Goal: Task Accomplishment & Management: Manage account settings

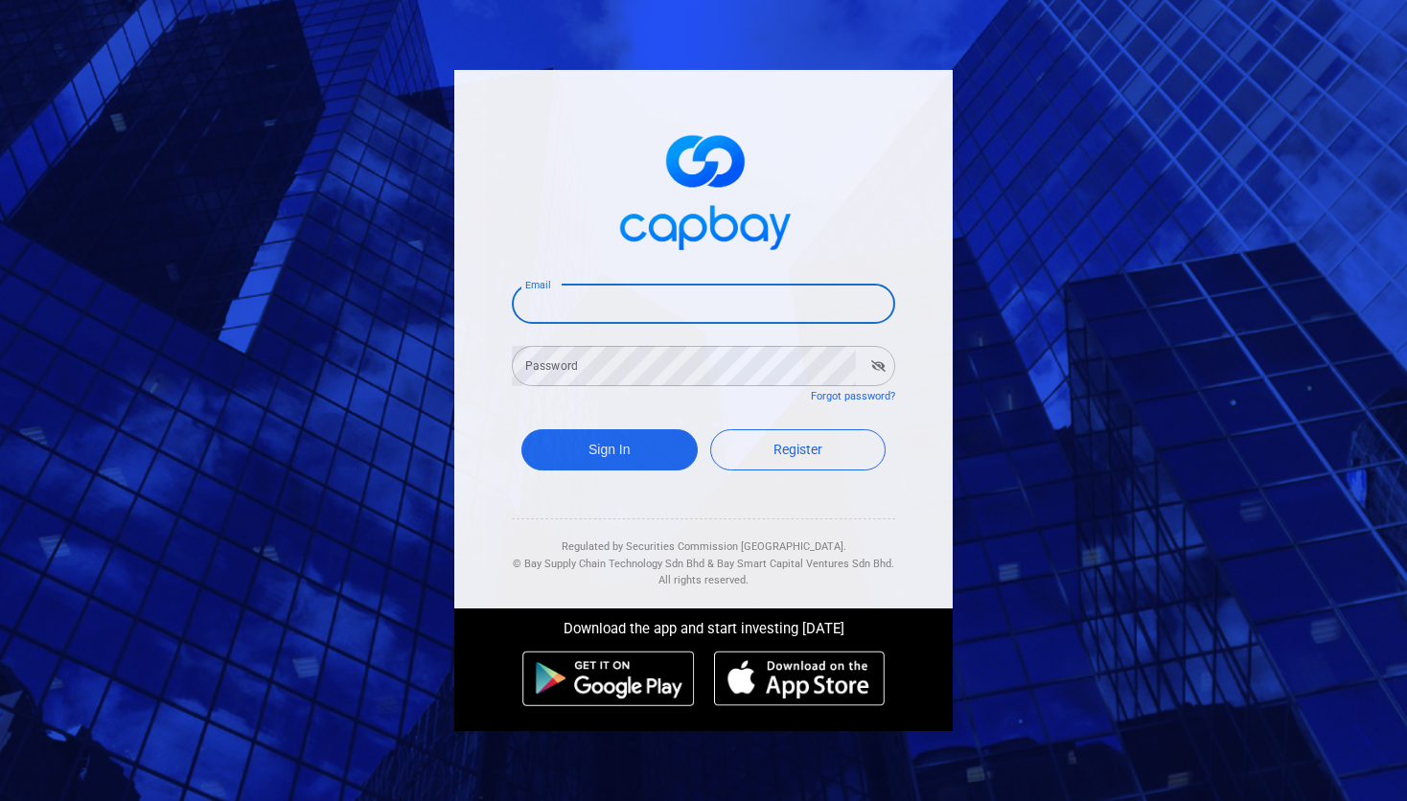
click at [699, 313] on input "Email" at bounding box center [703, 304] width 383 height 40
type input "[EMAIL_ADDRESS][DOMAIN_NAME]"
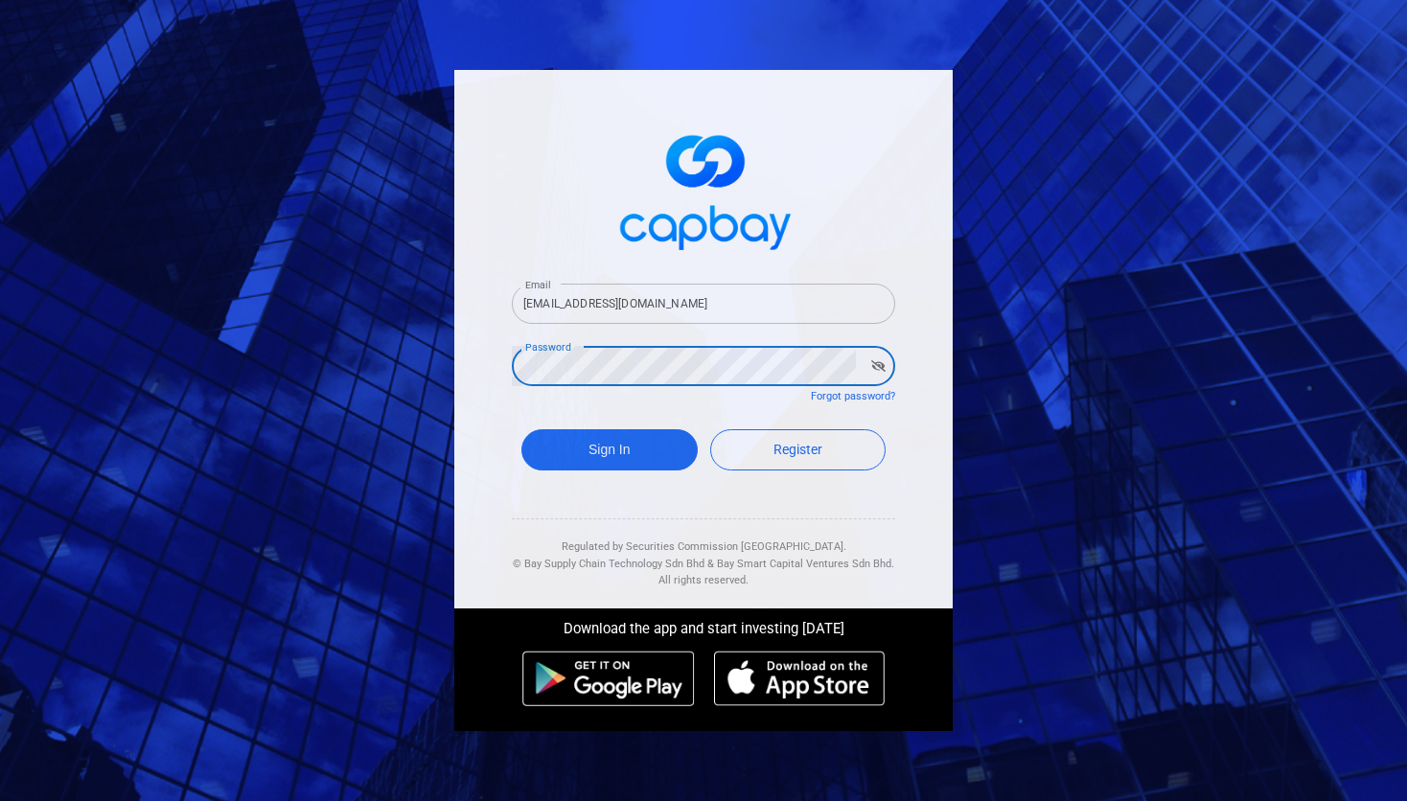
click at [521, 429] on button "Sign In" at bounding box center [609, 449] width 176 height 41
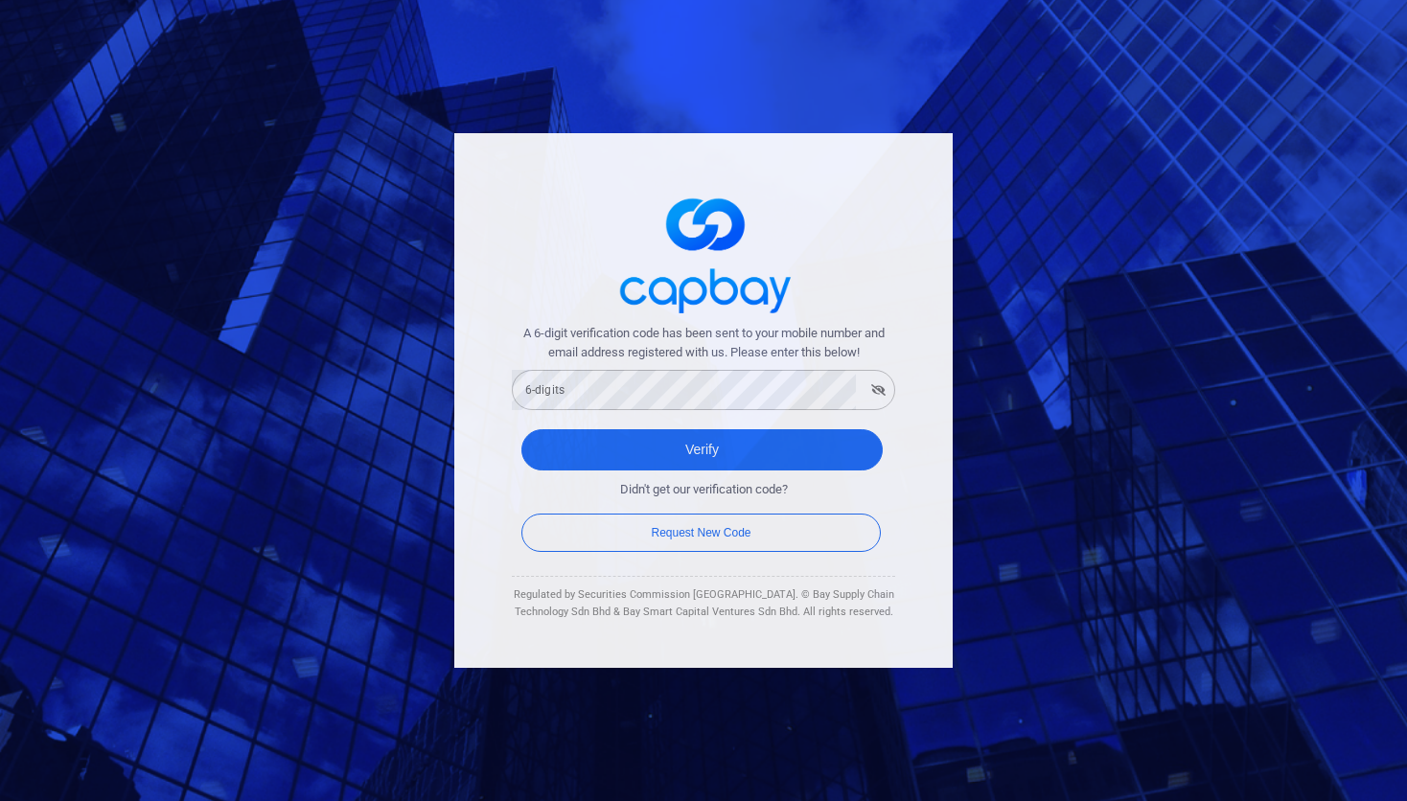
click at [590, 416] on form "A 6-digit verification code has been sent to your mobile number and email addre…" at bounding box center [703, 440] width 383 height 233
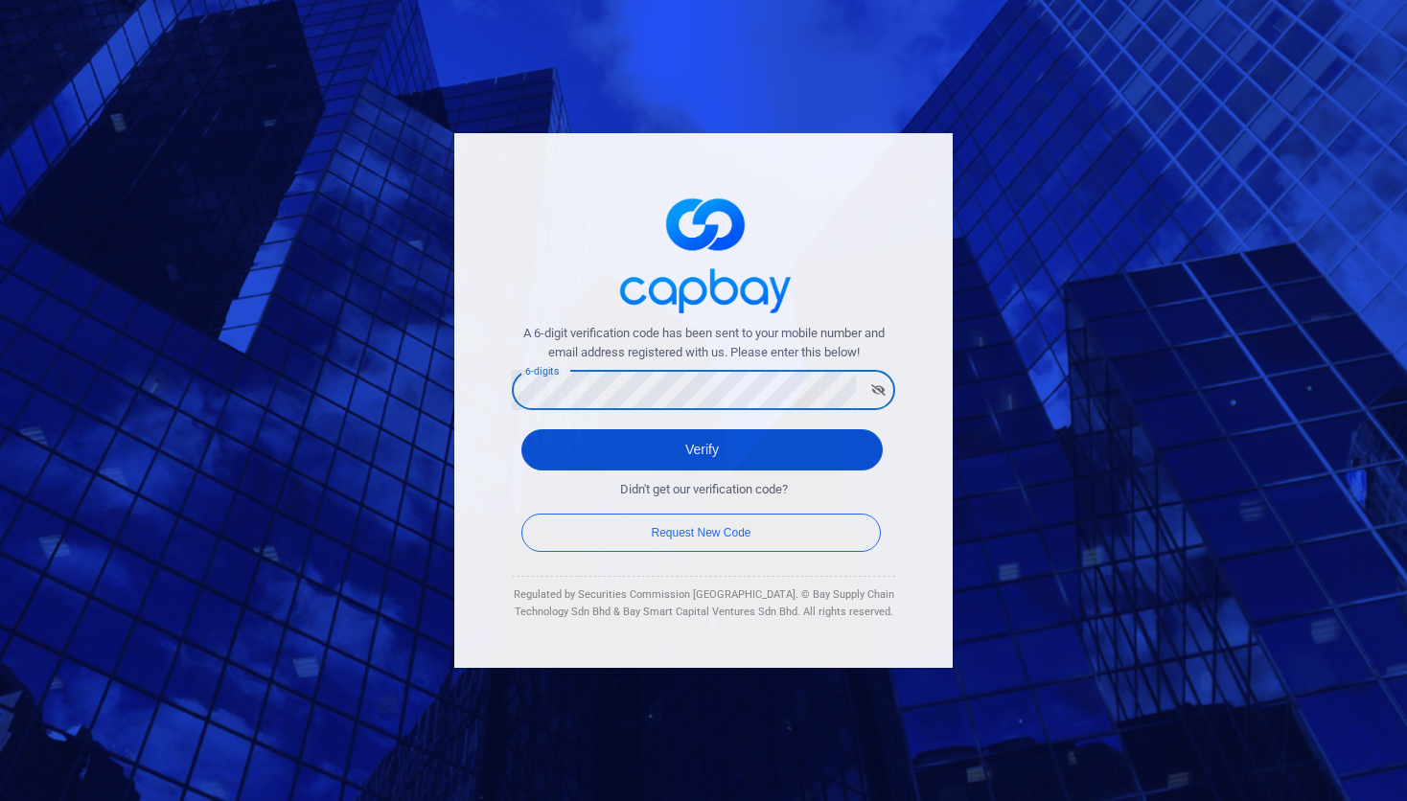
click at [612, 434] on button "Verify" at bounding box center [701, 449] width 361 height 41
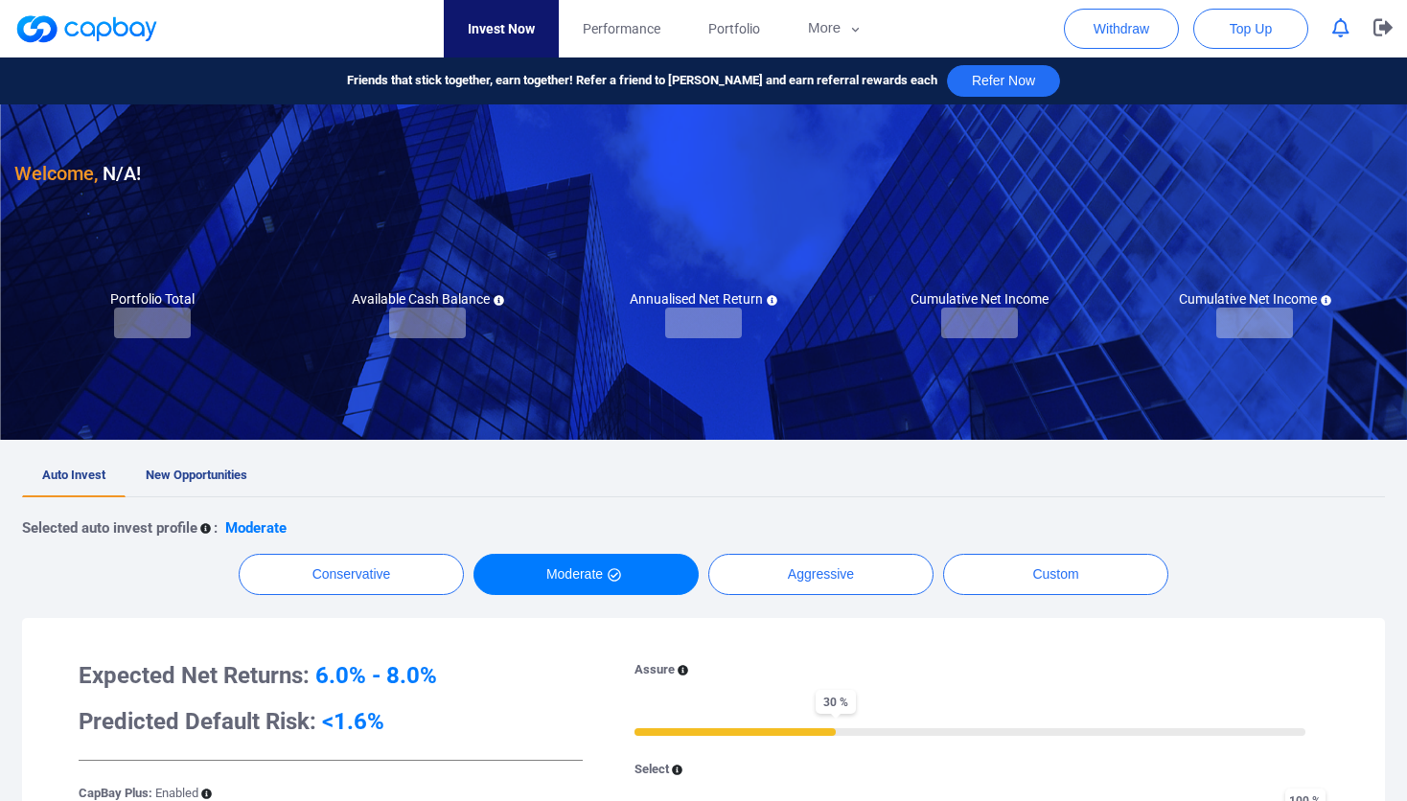
checkbox input "true"
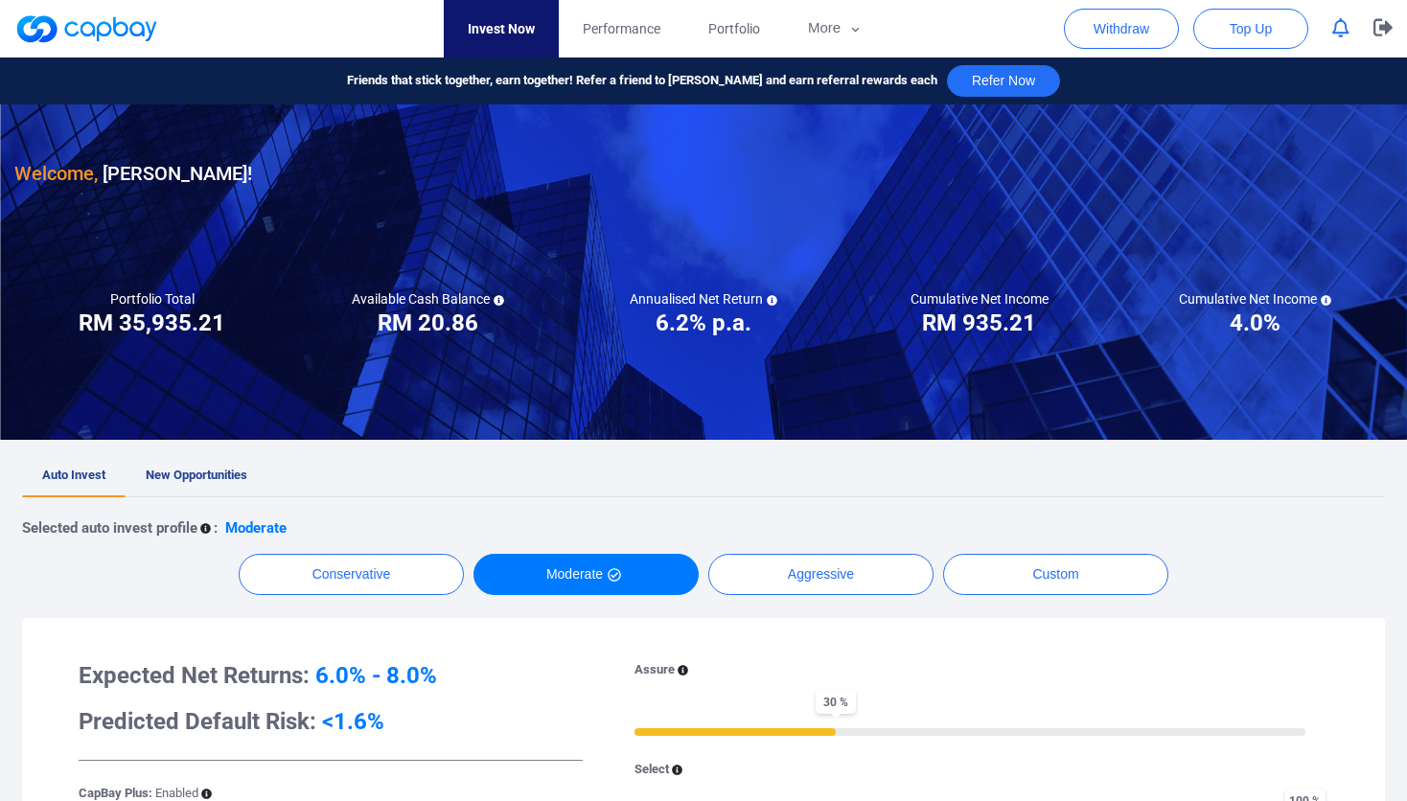
click at [502, 389] on div at bounding box center [703, 271] width 1407 height 335
click at [1335, 31] on icon "button" at bounding box center [1340, 28] width 17 height 20
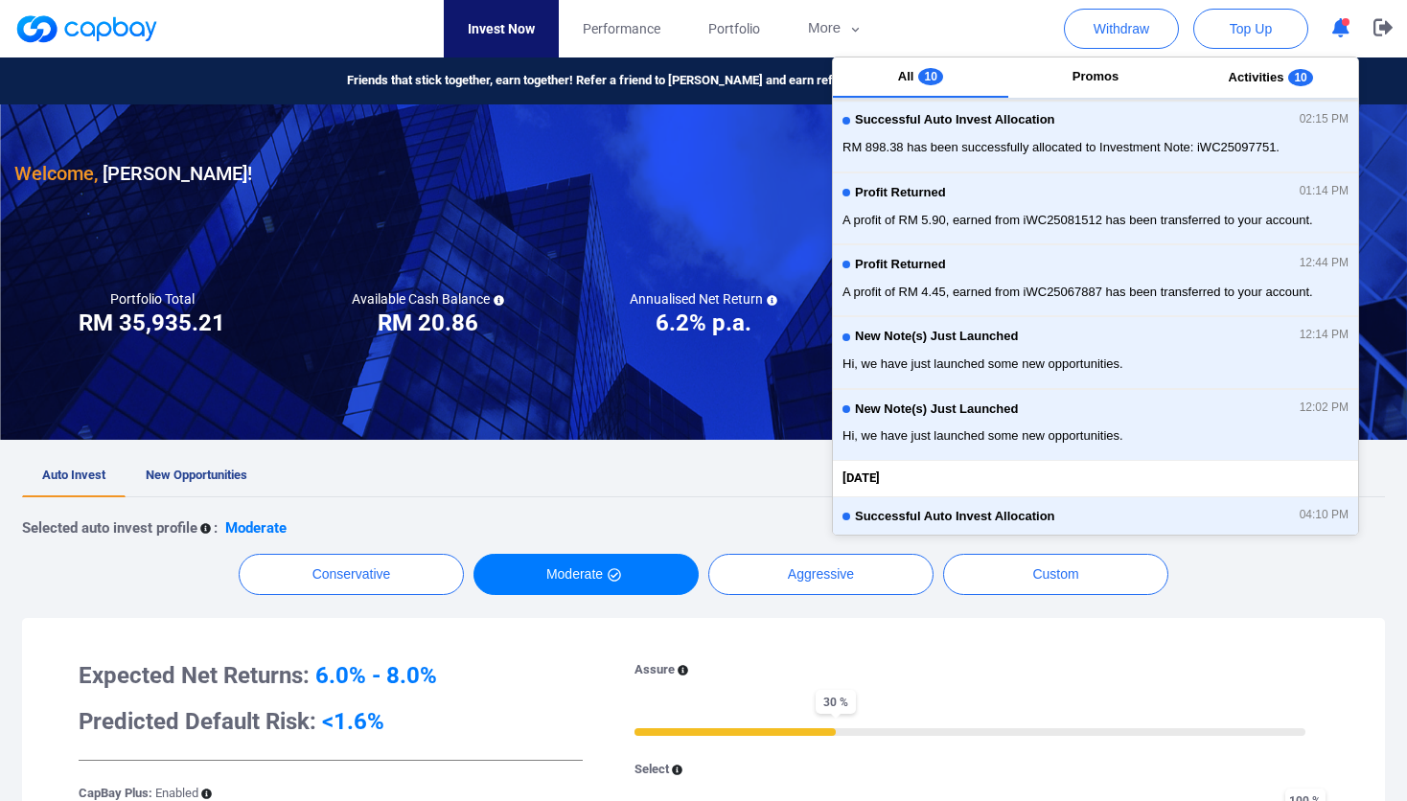
scroll to position [426, 0]
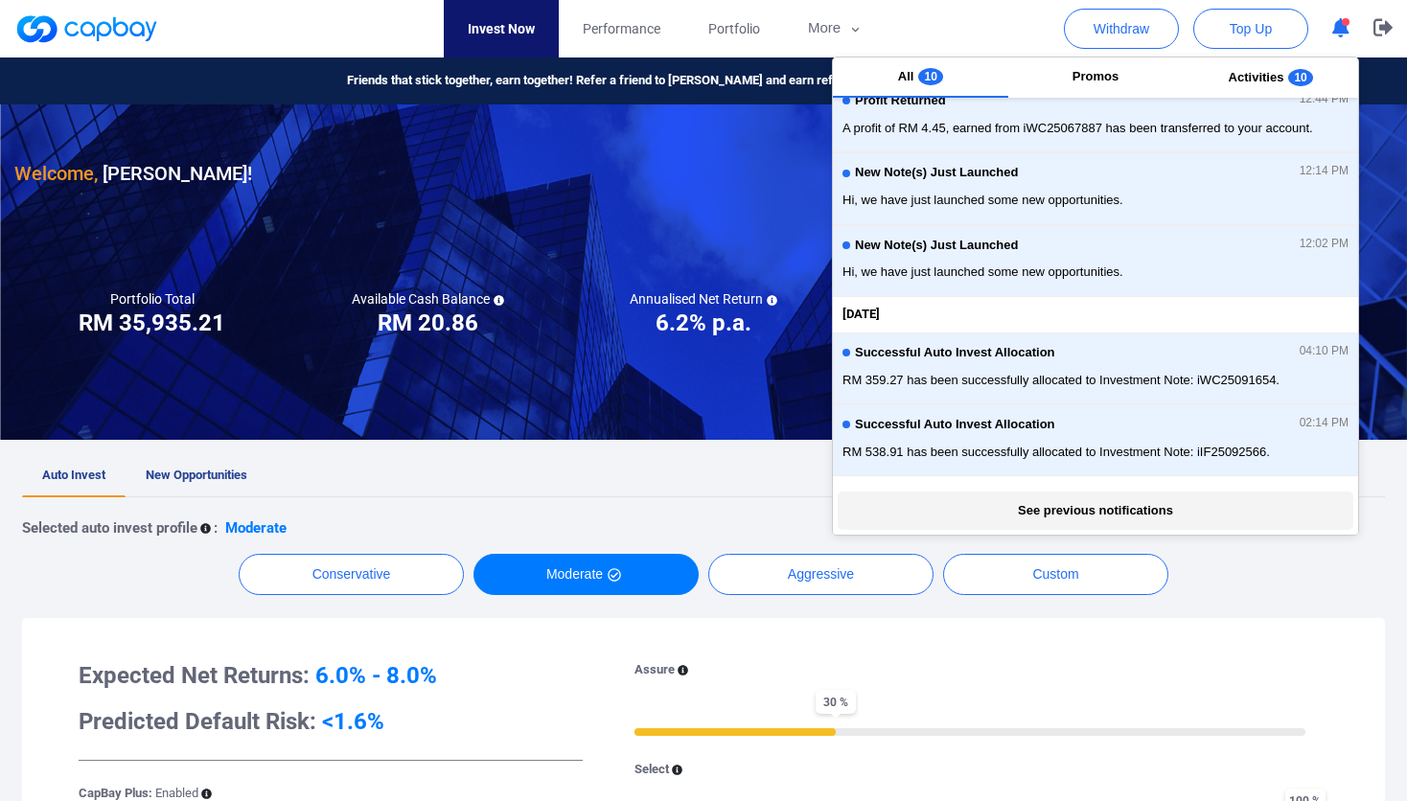
click at [1145, 507] on button "See previous notifications" at bounding box center [1095, 511] width 515 height 38
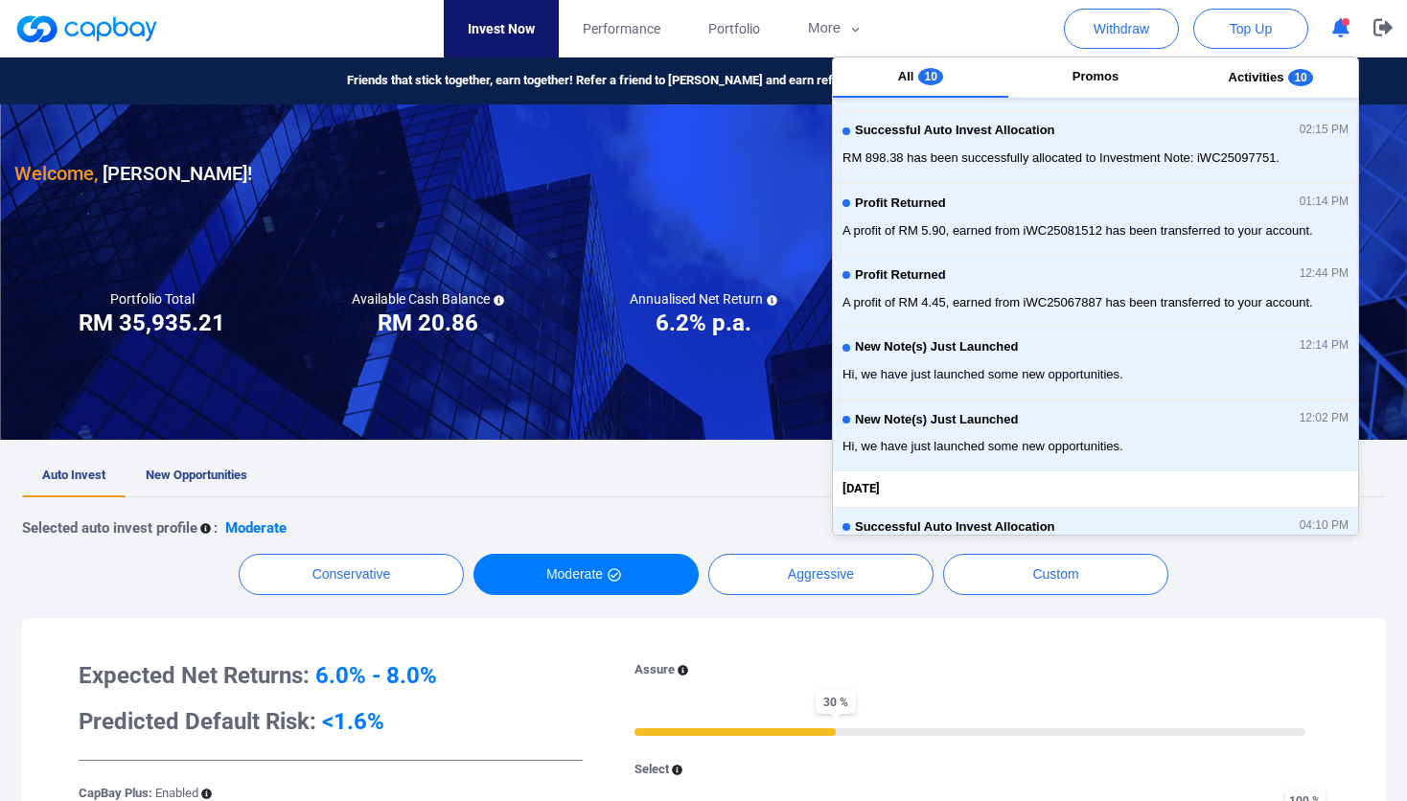
scroll to position [0, 0]
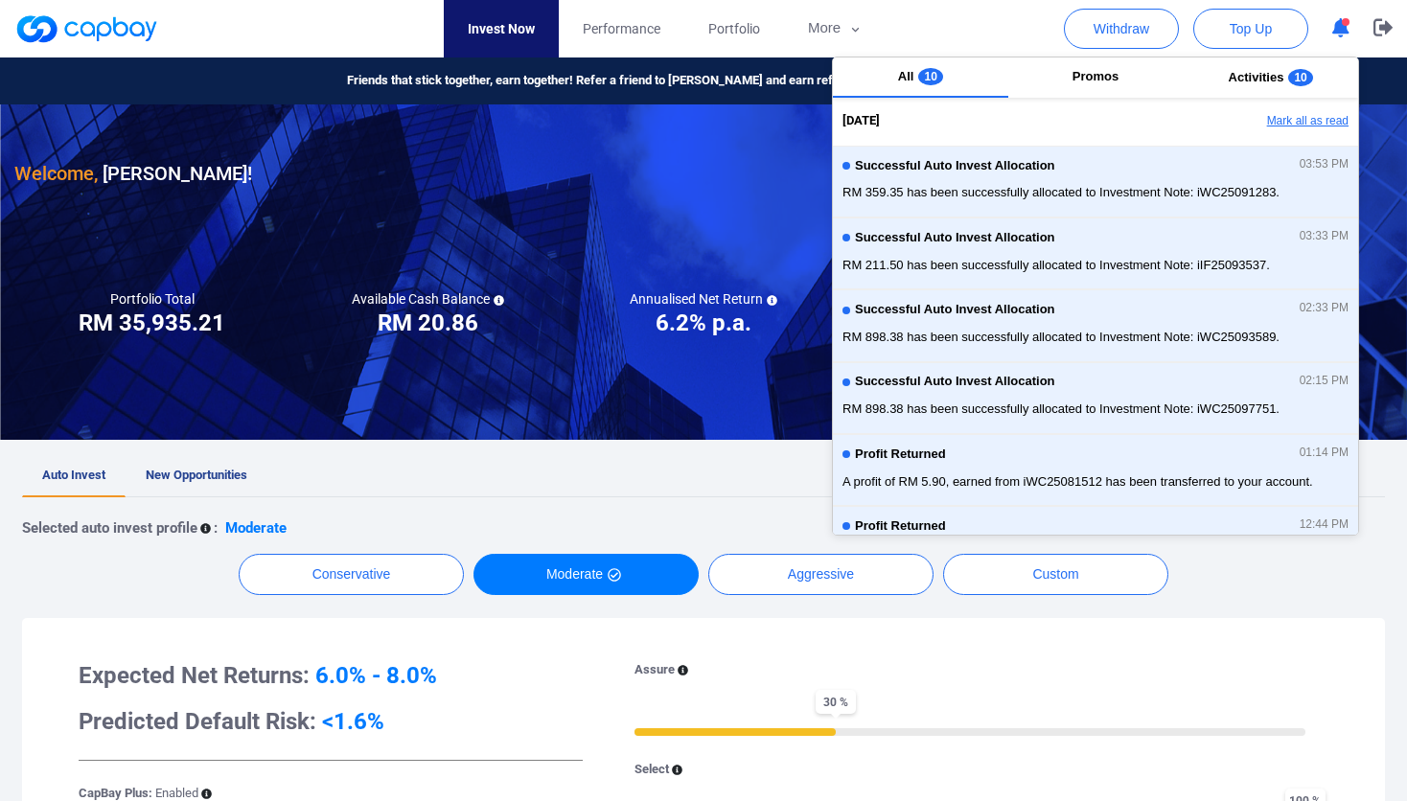
click at [1321, 118] on button "Mark all as read" at bounding box center [1255, 121] width 206 height 33
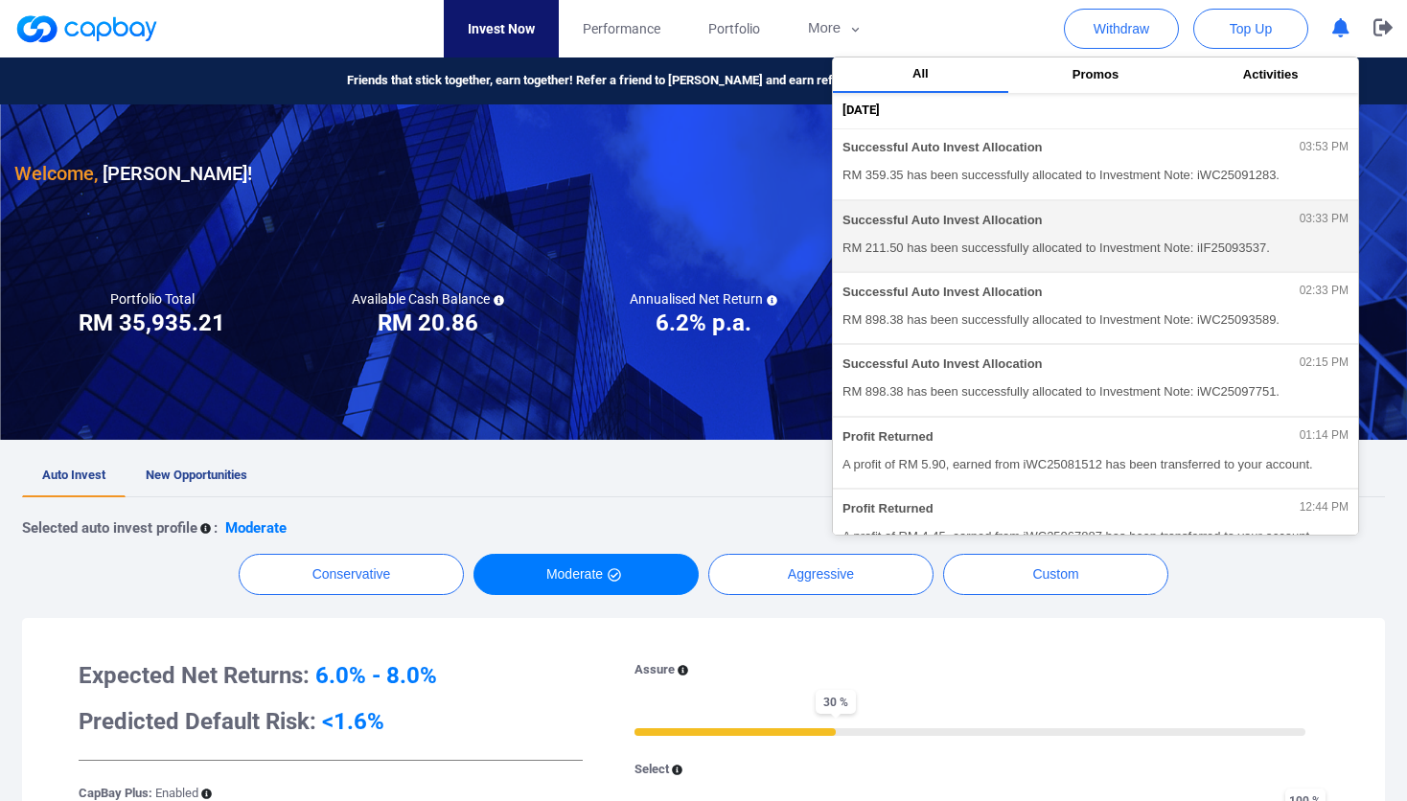
click at [834, 246] on button "Successful Auto Invest Allocation 03:33 PM RM 211.50 has been successfully allo…" at bounding box center [1095, 236] width 525 height 72
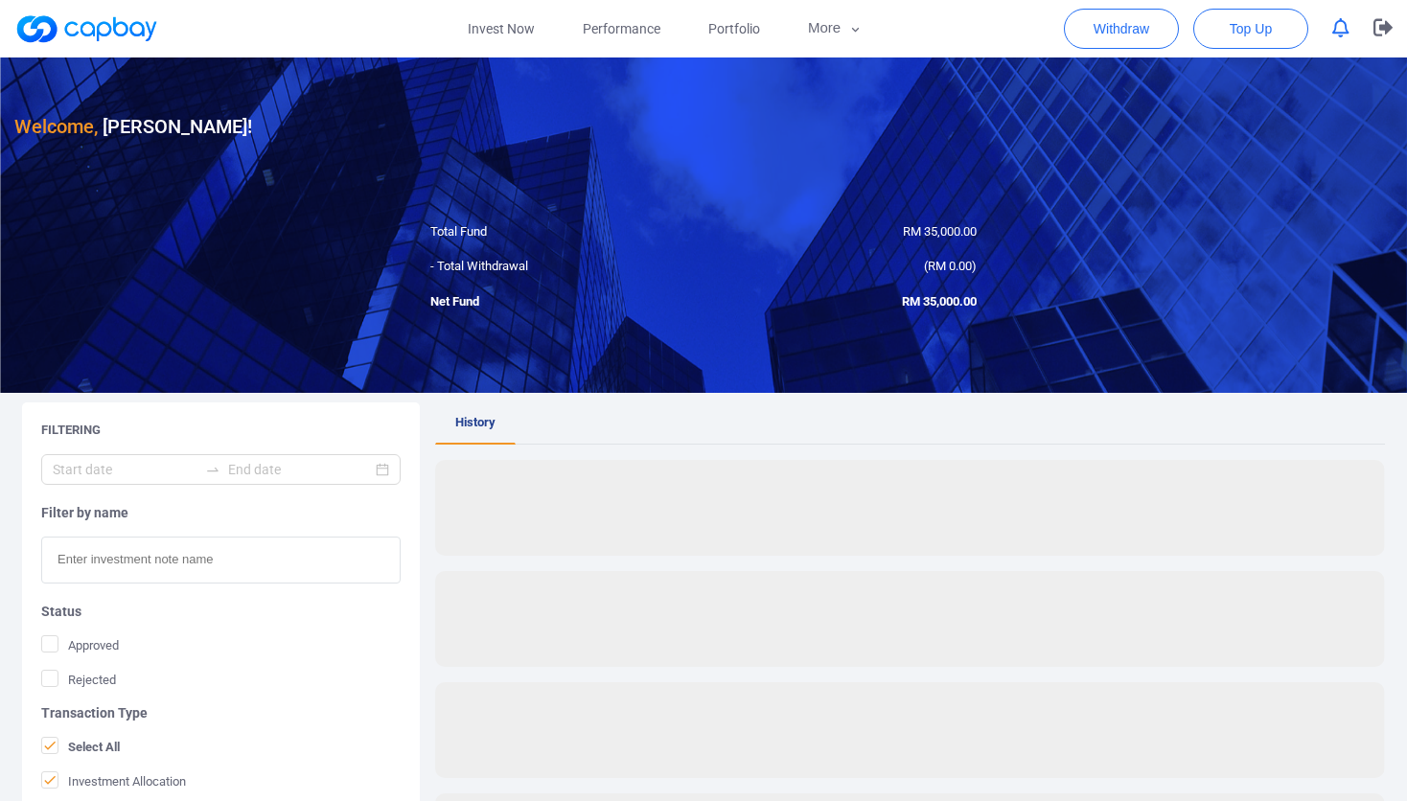
click at [269, 309] on div at bounding box center [703, 225] width 1407 height 335
click at [637, 33] on span "Performance" at bounding box center [622, 28] width 78 height 21
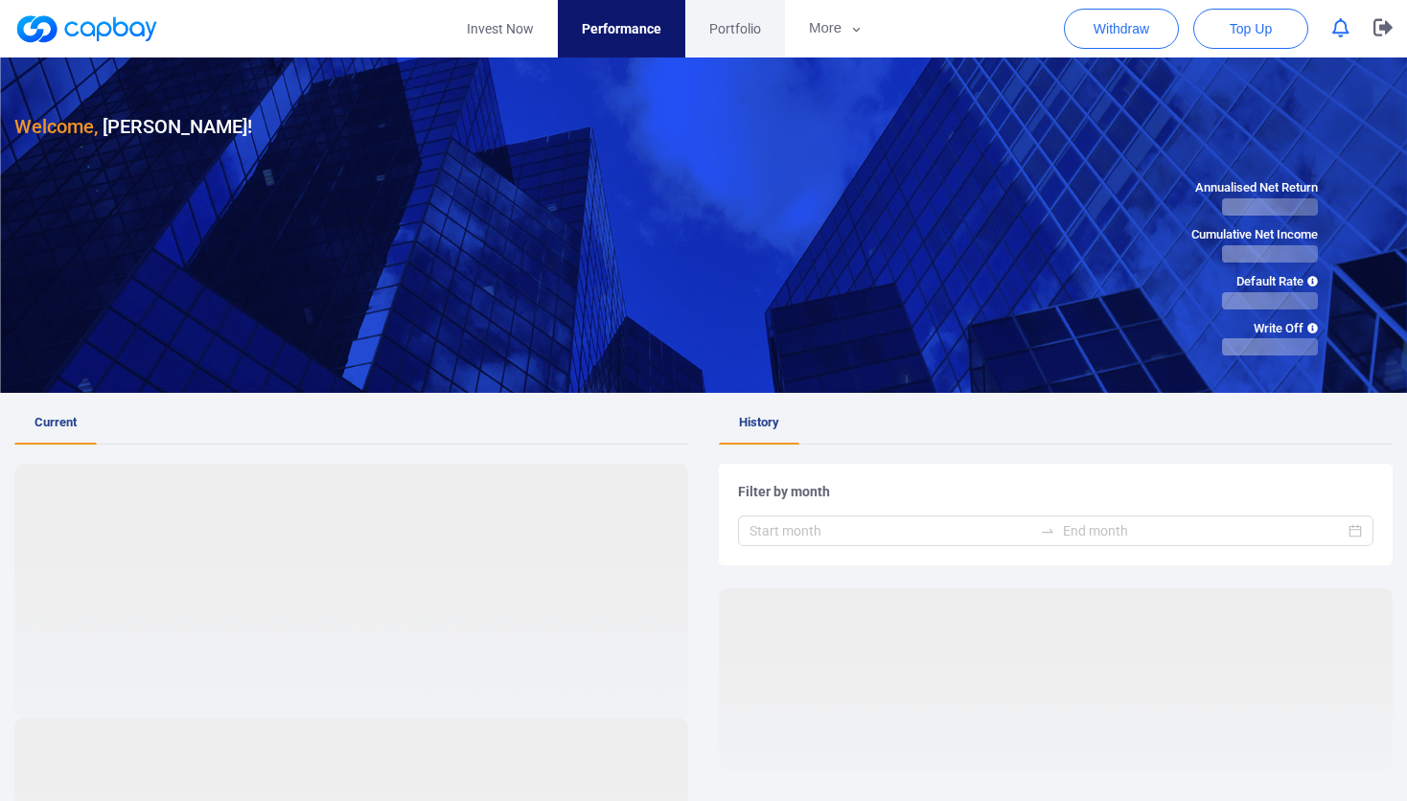
click at [731, 34] on span "Portfolio" at bounding box center [735, 28] width 52 height 21
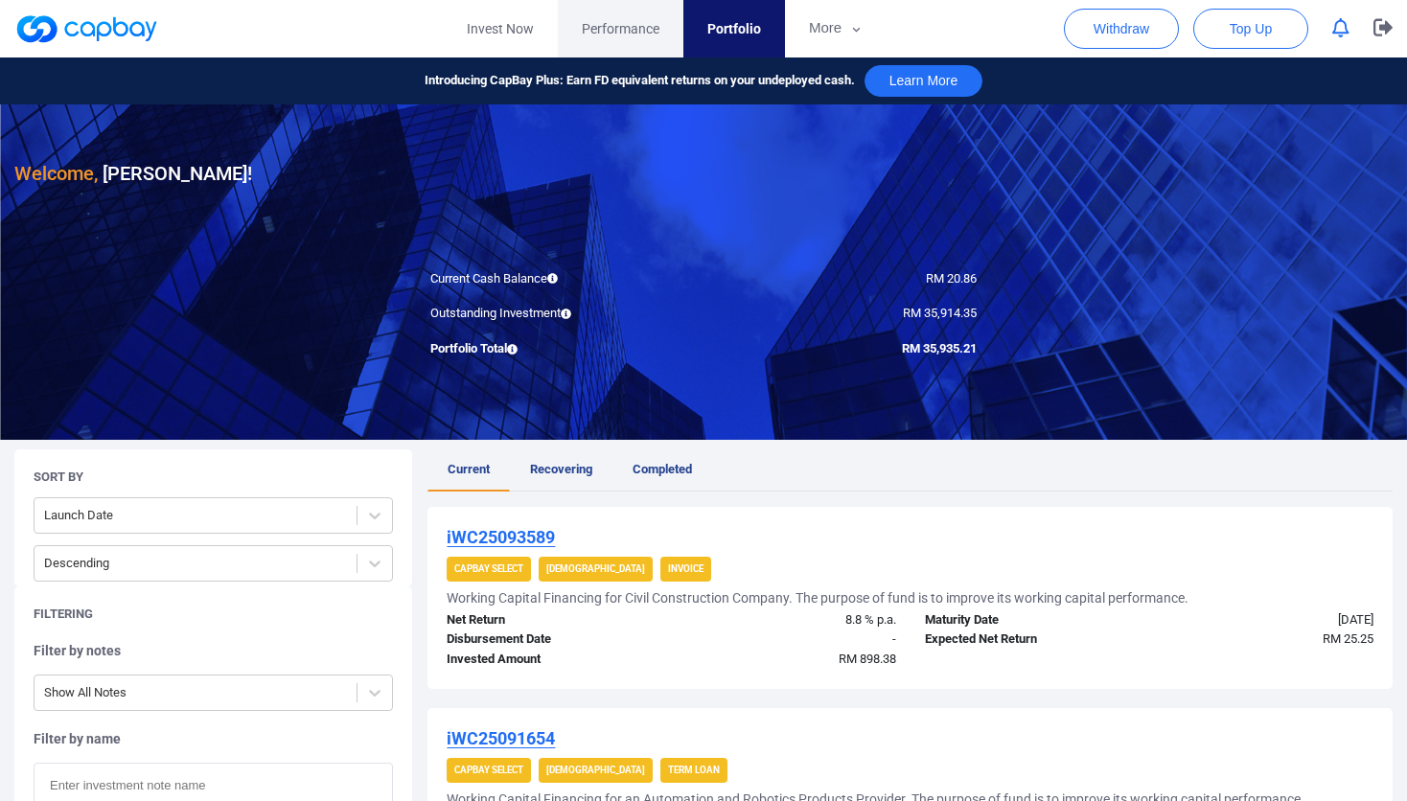
click at [607, 37] on span "Performance" at bounding box center [621, 28] width 78 height 21
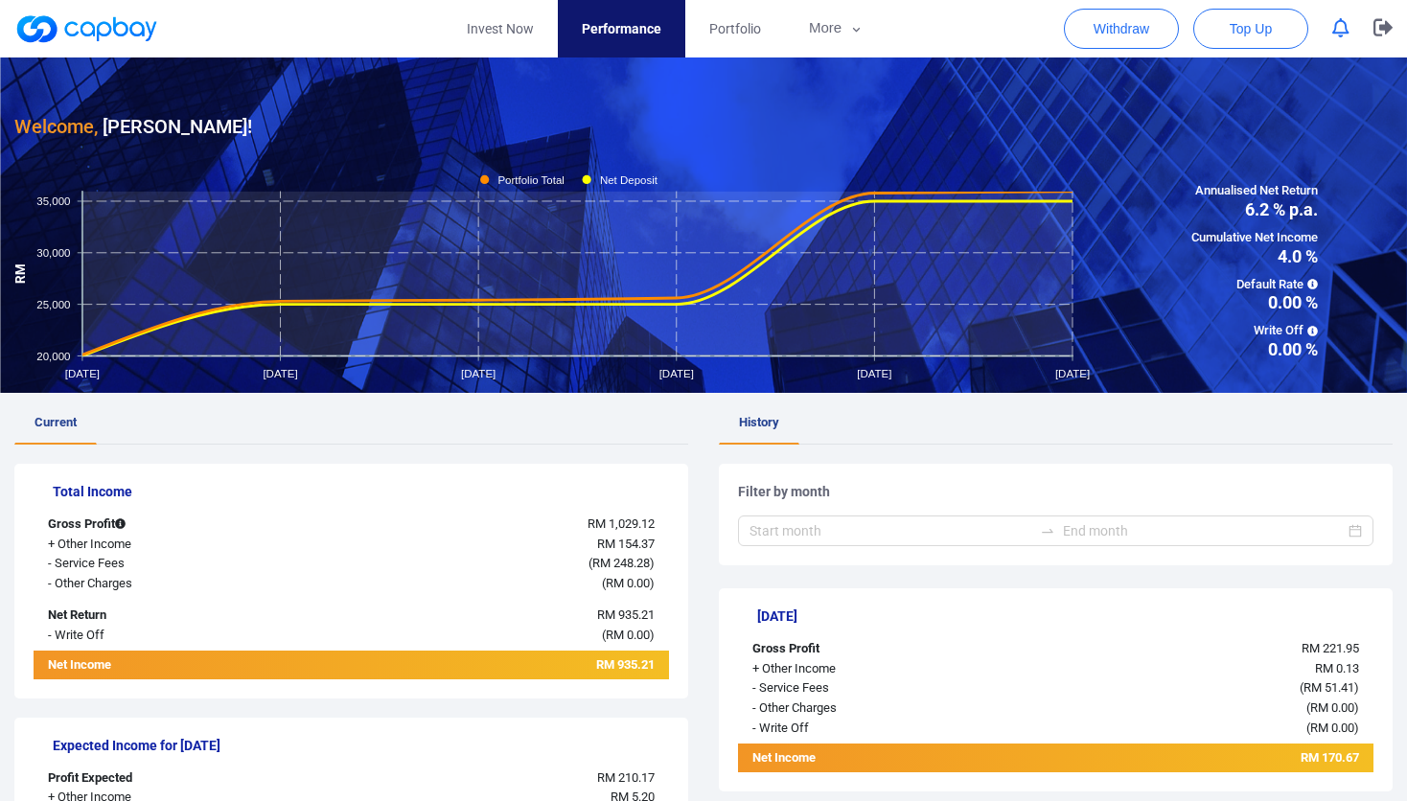
click at [102, 40] on link at bounding box center [86, 28] width 144 height 31
